Goal: Task Accomplishment & Management: Use online tool/utility

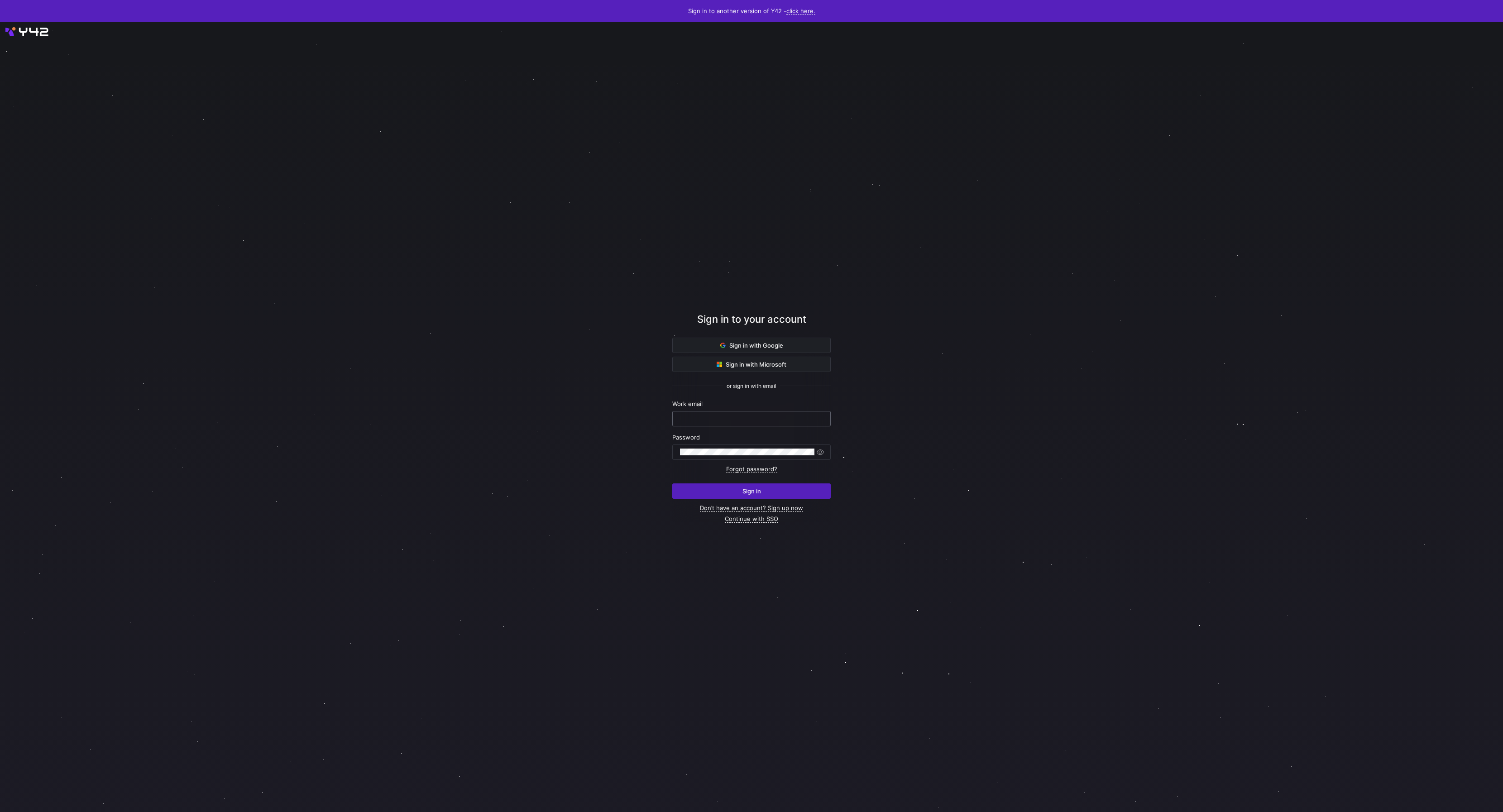
click at [760, 414] on div at bounding box center [751, 418] width 143 height 15
click at [760, 415] on input "text" at bounding box center [751, 419] width 143 height 7
type input "daniel@stackintegrated.com"
click at [1074, 431] on div at bounding box center [752, 416] width 1352 height 711
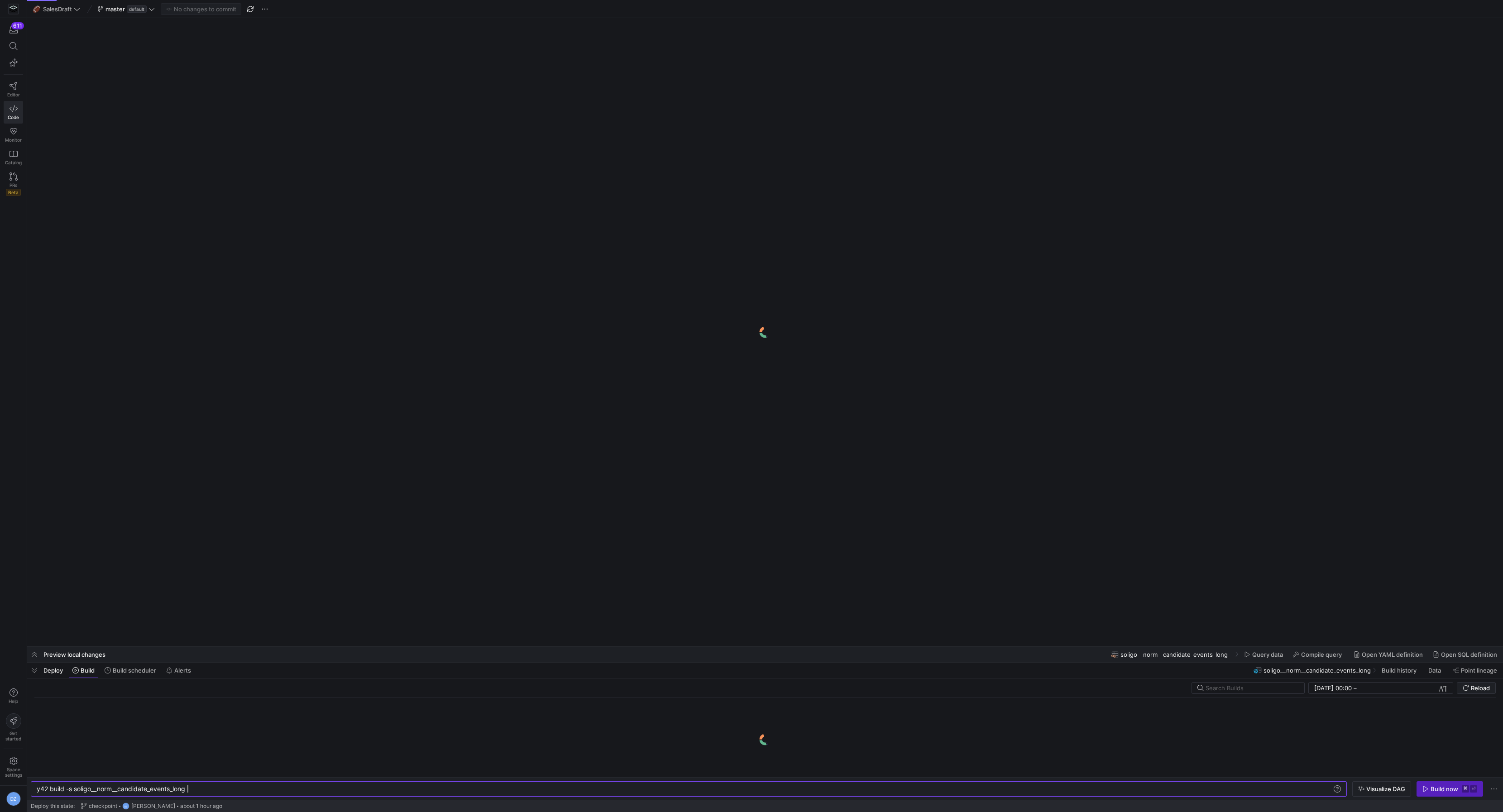
scroll to position [41, 347]
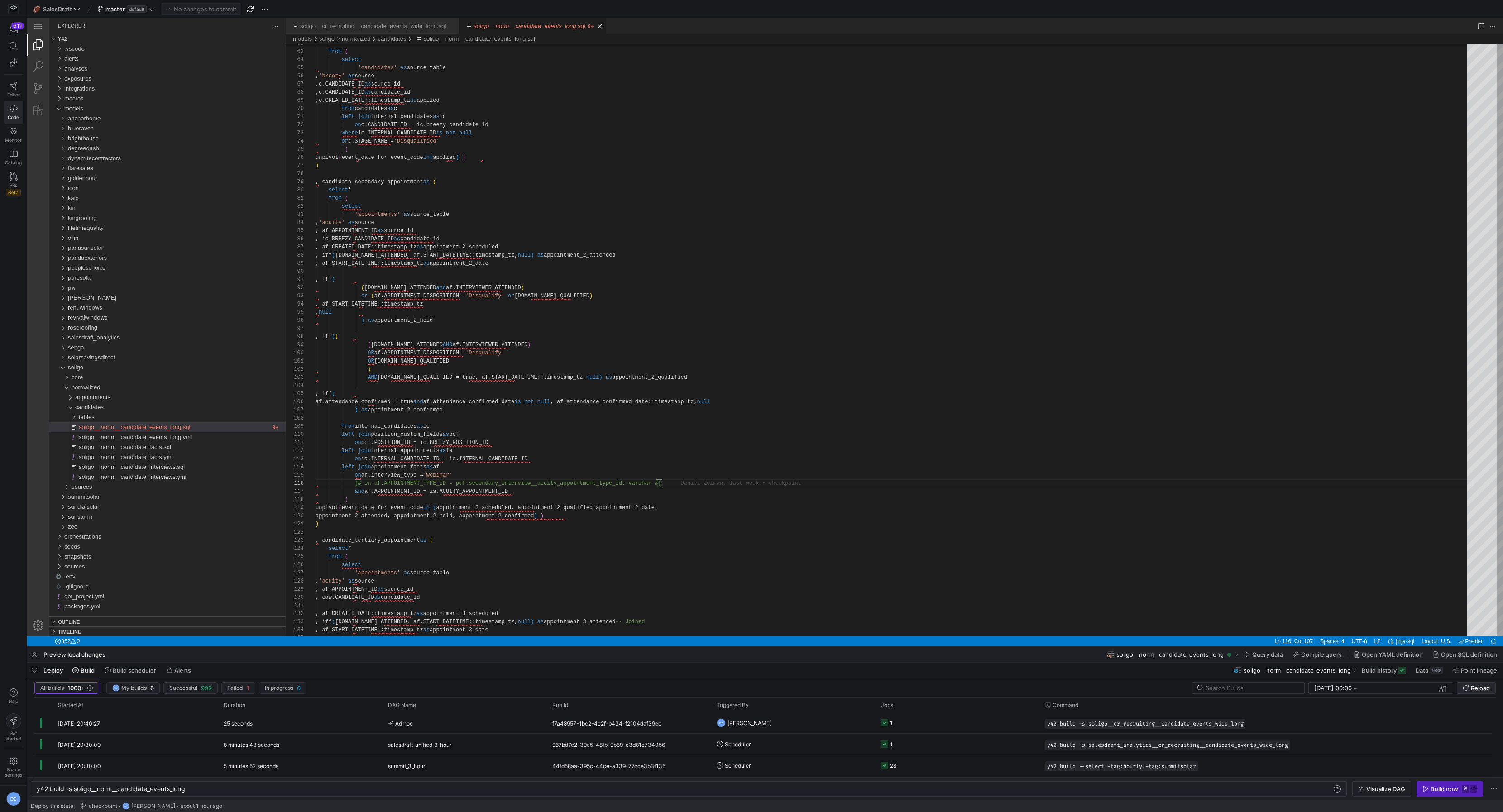
click at [1485, 694] on button "Reload" at bounding box center [1476, 688] width 39 height 12
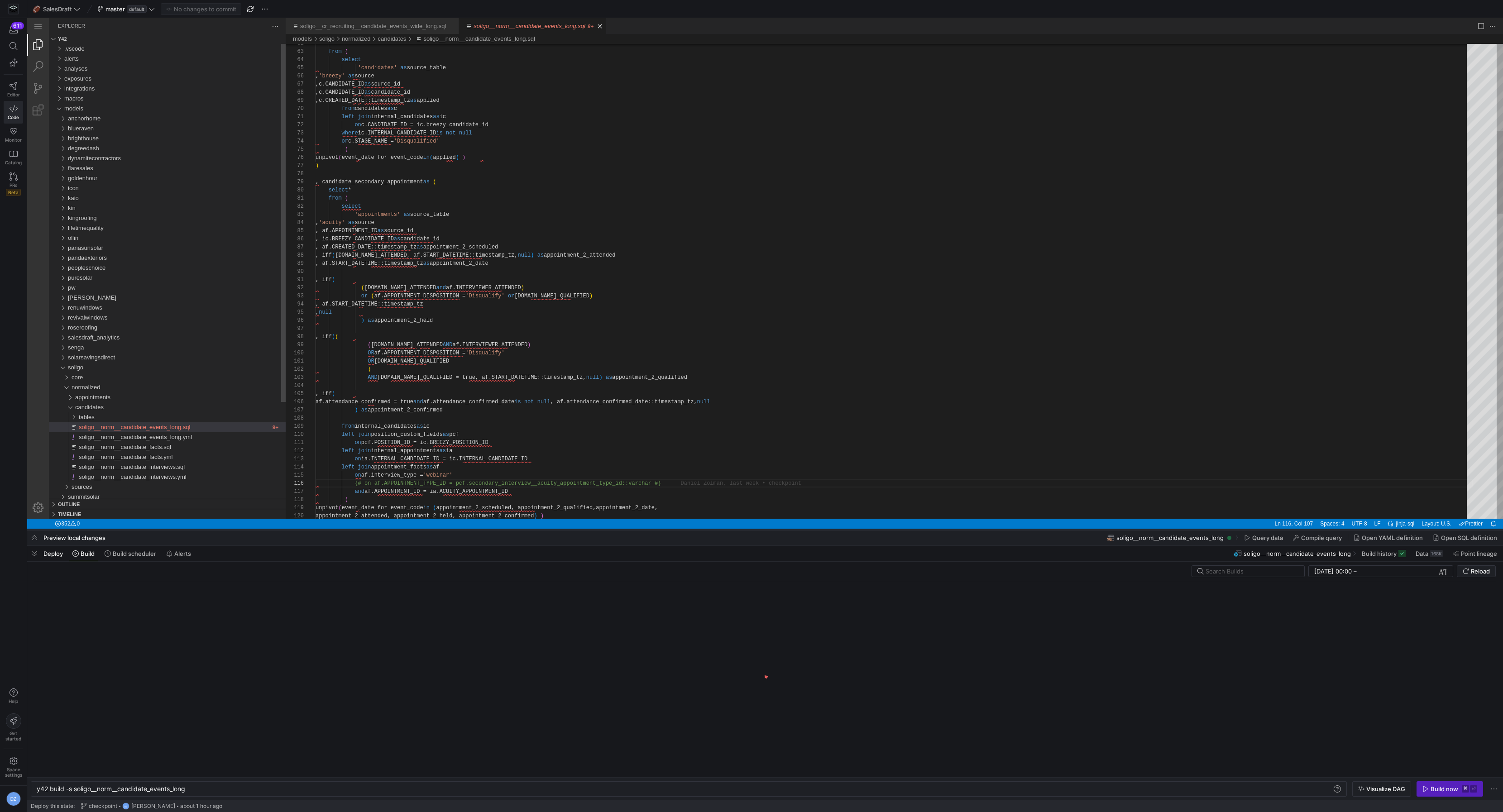
drag, startPoint x: 960, startPoint y: 646, endPoint x: 1037, endPoint y: 528, distance: 140.9
click at [1037, 528] on div at bounding box center [765, 530] width 1476 height 4
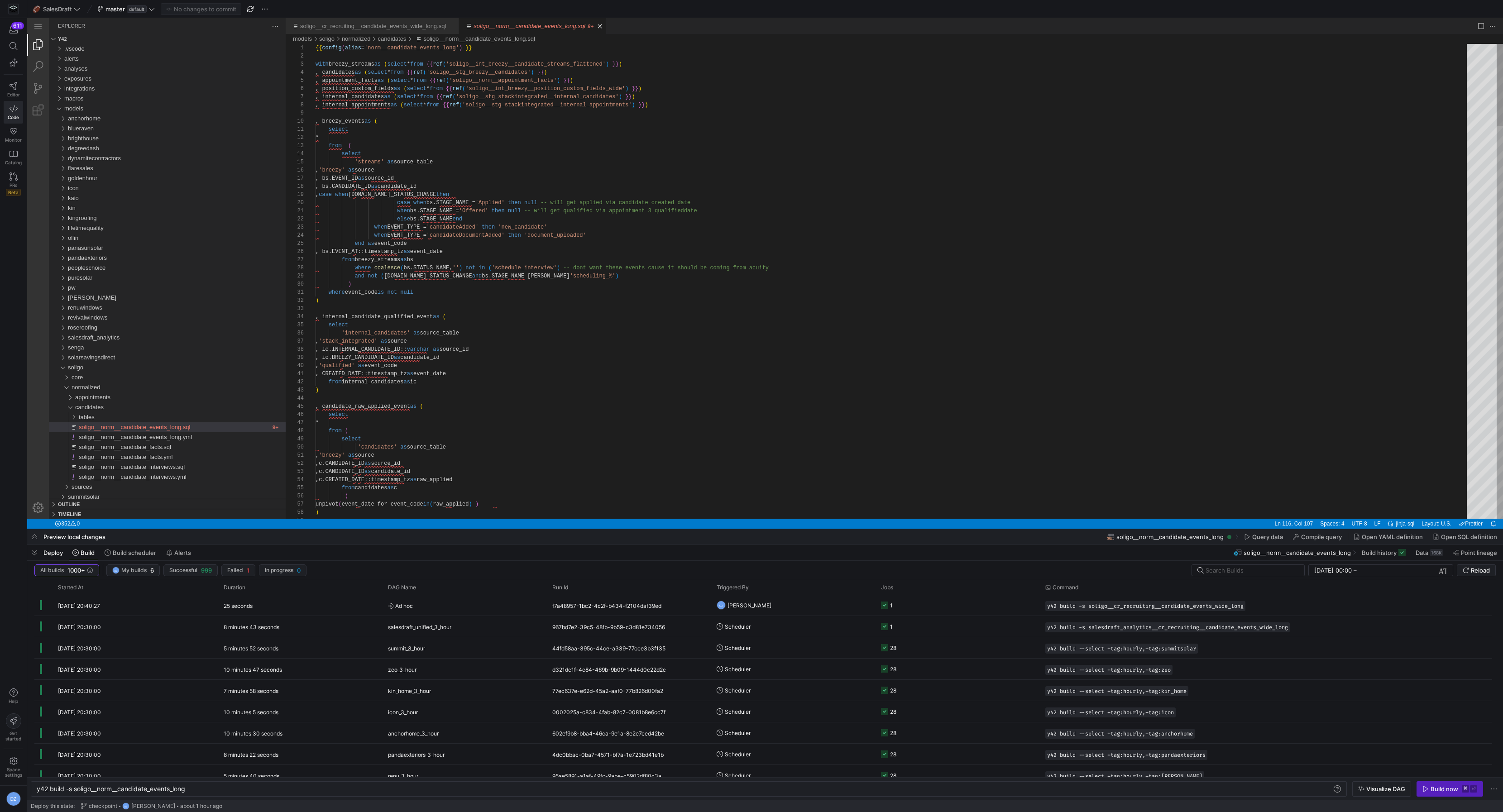
scroll to position [48, 0]
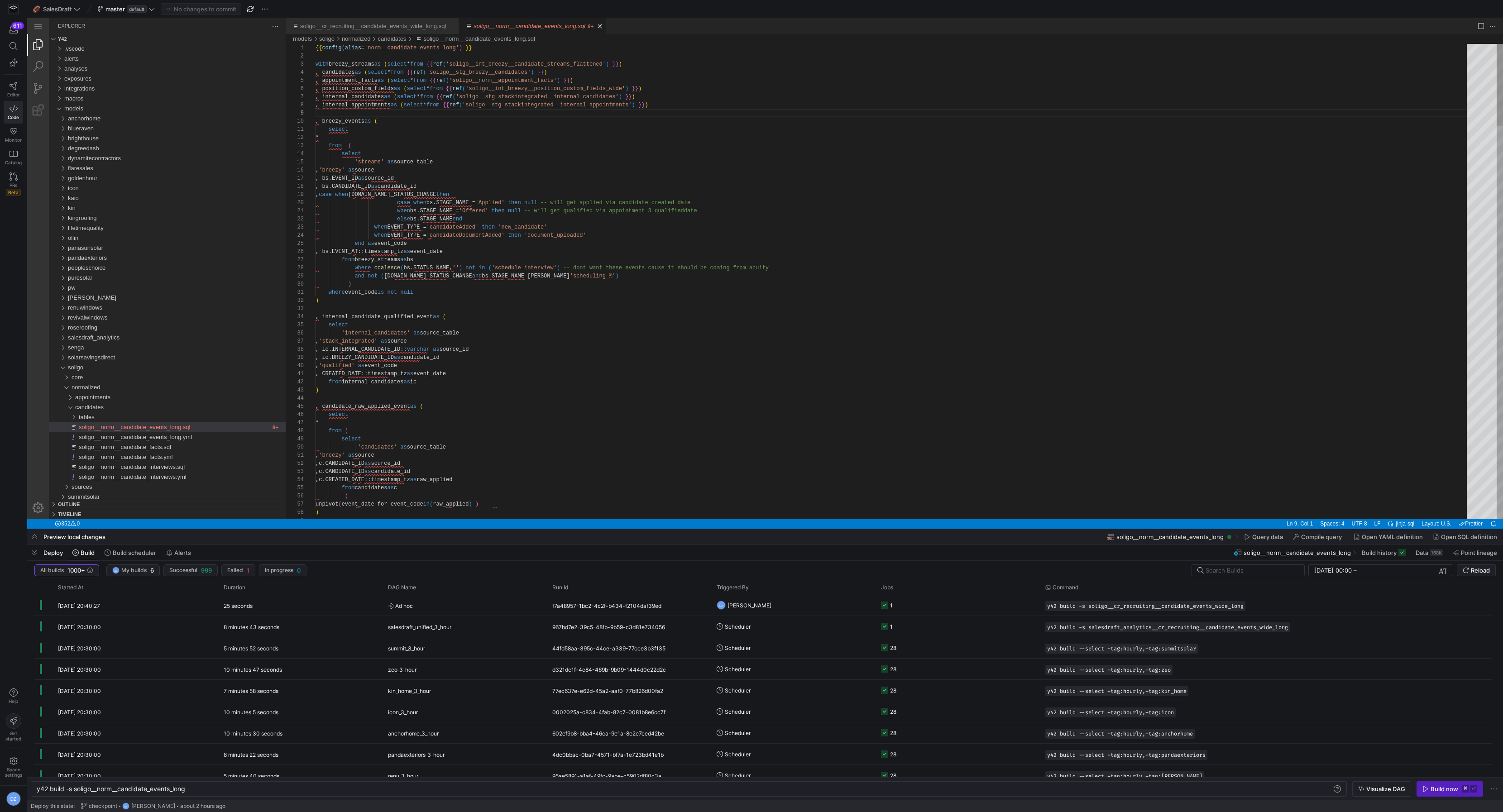
scroll to position [8, 0]
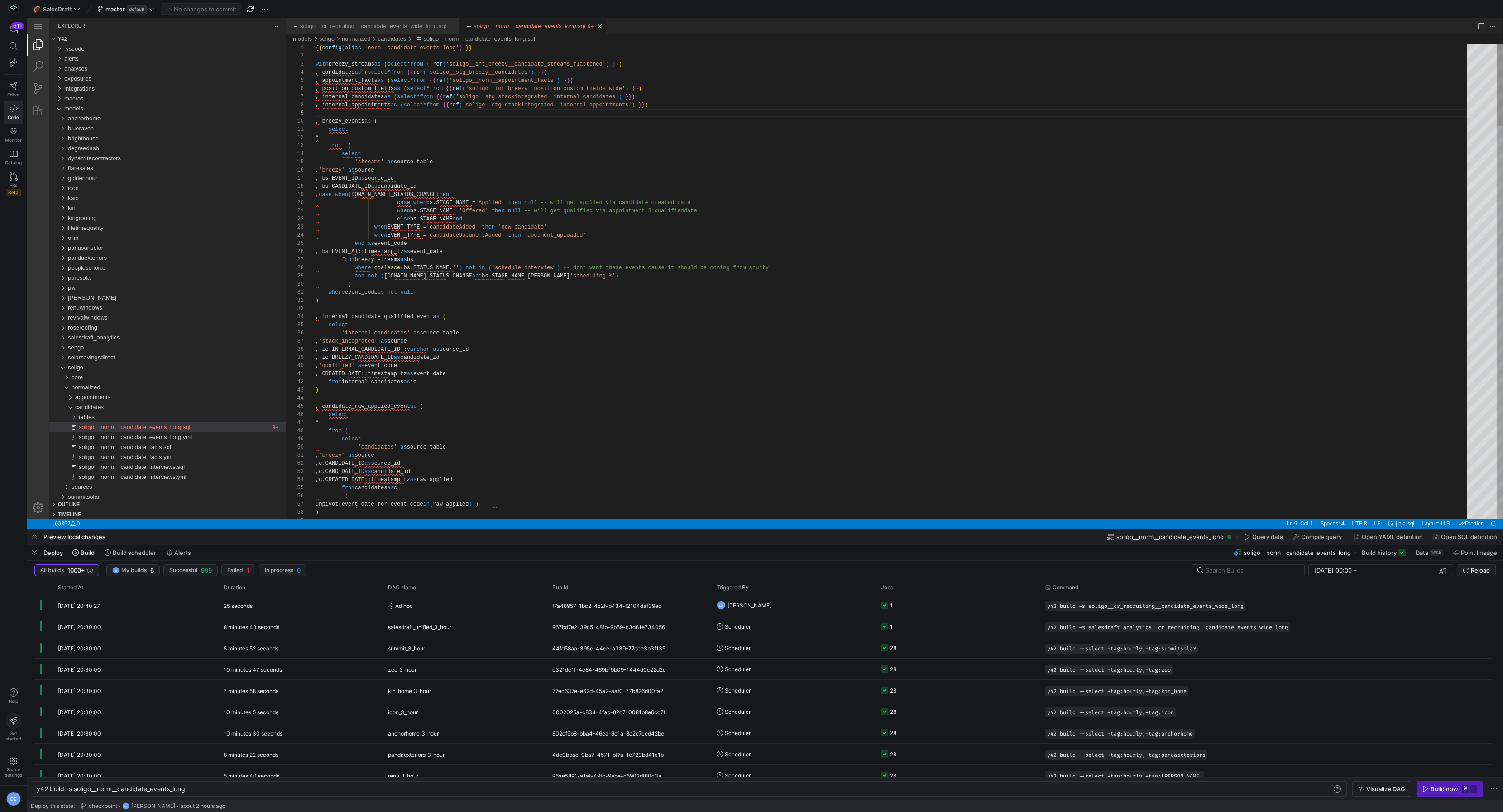
type textarea "_streams_flattened') }}) , candidates as (select * from {{ ref('soligo__stg_bre…"
